Goal: Transaction & Acquisition: Subscribe to service/newsletter

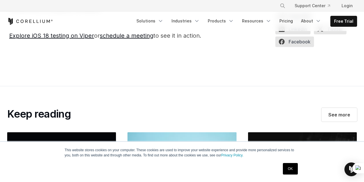
scroll to position [1091, 0]
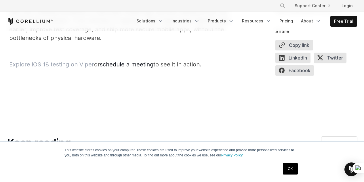
click at [76, 68] on link "Explore iOS 18 testing on Viper" at bounding box center [51, 64] width 85 height 7
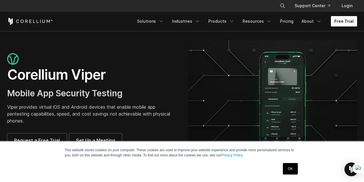
click at [345, 24] on link "Free Trial" at bounding box center [344, 21] width 26 height 10
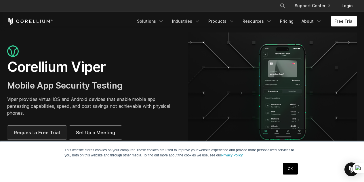
click at [41, 130] on span "Request a Free Trial" at bounding box center [37, 132] width 46 height 7
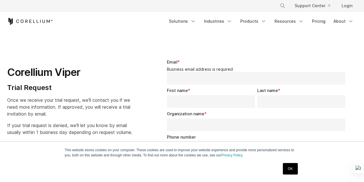
select select "**"
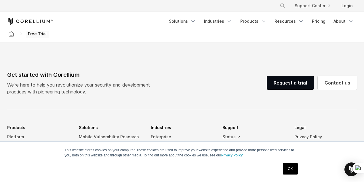
scroll to position [355, 0]
